Goal: Task Accomplishment & Management: Use online tool/utility

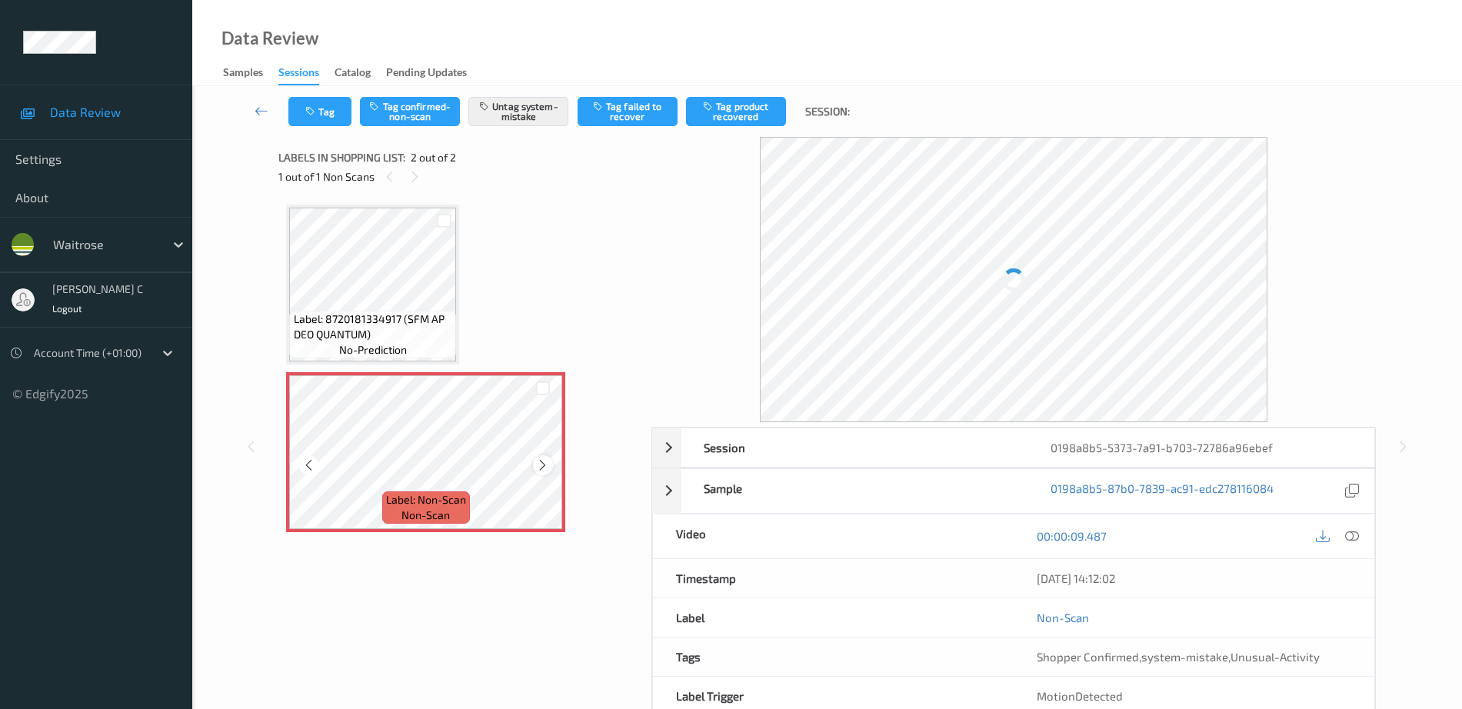
click at [544, 465] on icon at bounding box center [542, 465] width 13 height 14
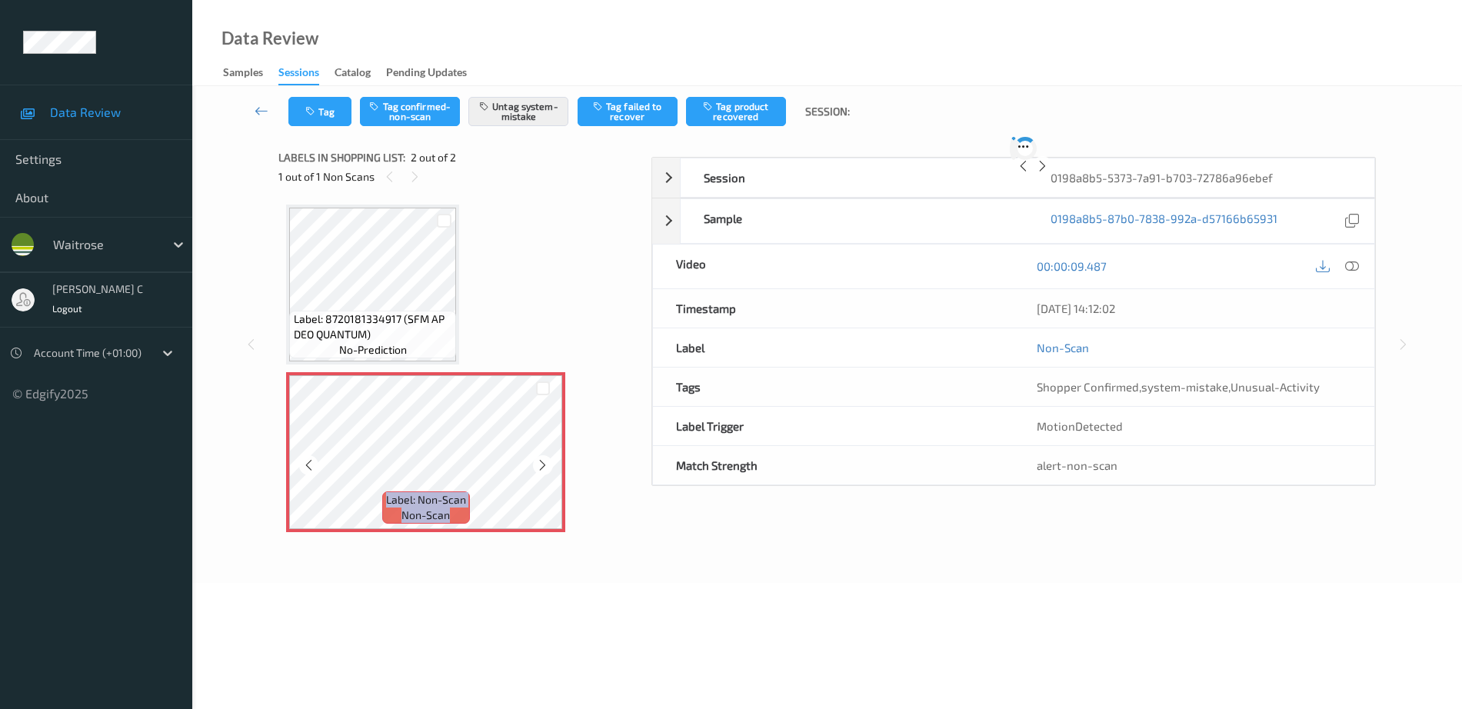
click at [544, 465] on icon at bounding box center [542, 465] width 13 height 14
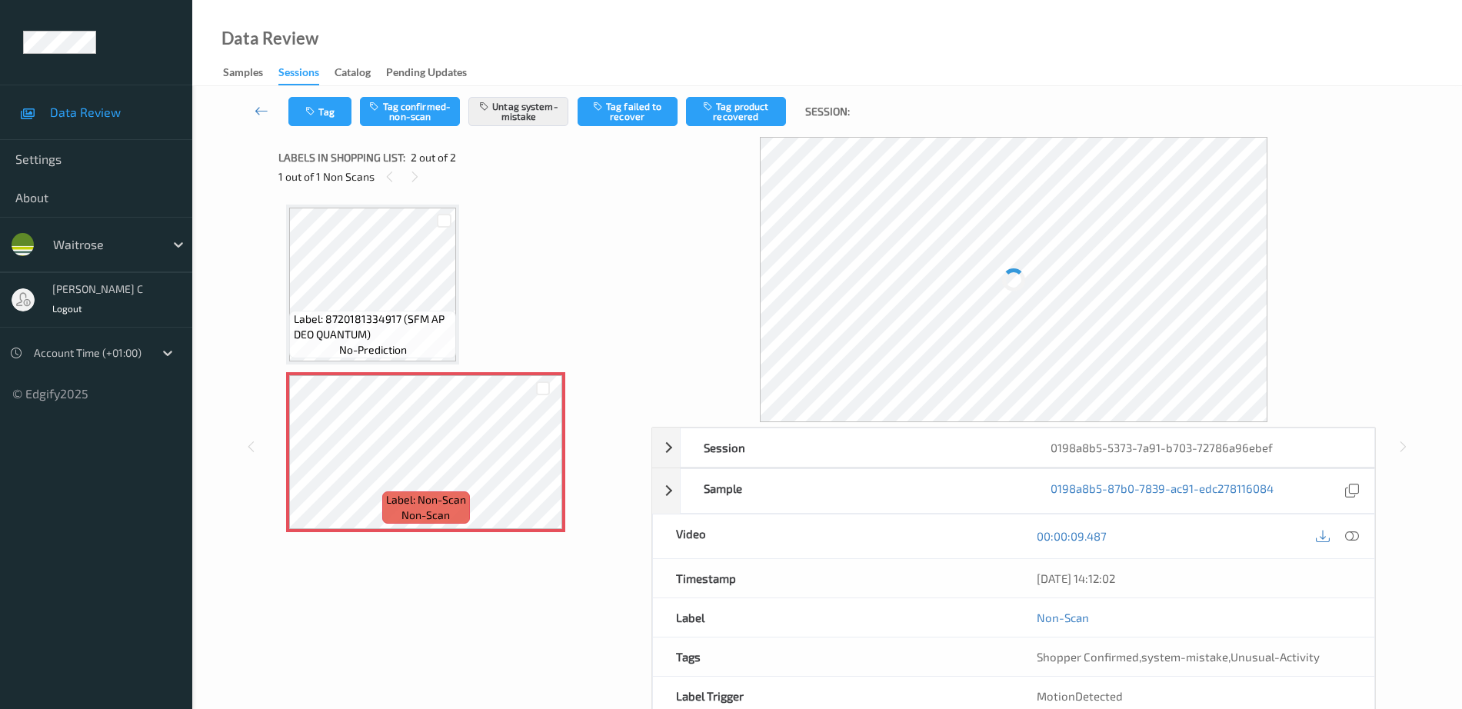
click at [388, 338] on span "Label: 8720181334917 (SFM AP DEO QUANTUM)" at bounding box center [373, 326] width 159 height 31
click at [548, 460] on icon at bounding box center [542, 465] width 13 height 14
click at [417, 335] on span "Label: 8720181334917 (SFM AP DEO QUANTUM)" at bounding box center [373, 326] width 159 height 31
